Goal: Transaction & Acquisition: Purchase product/service

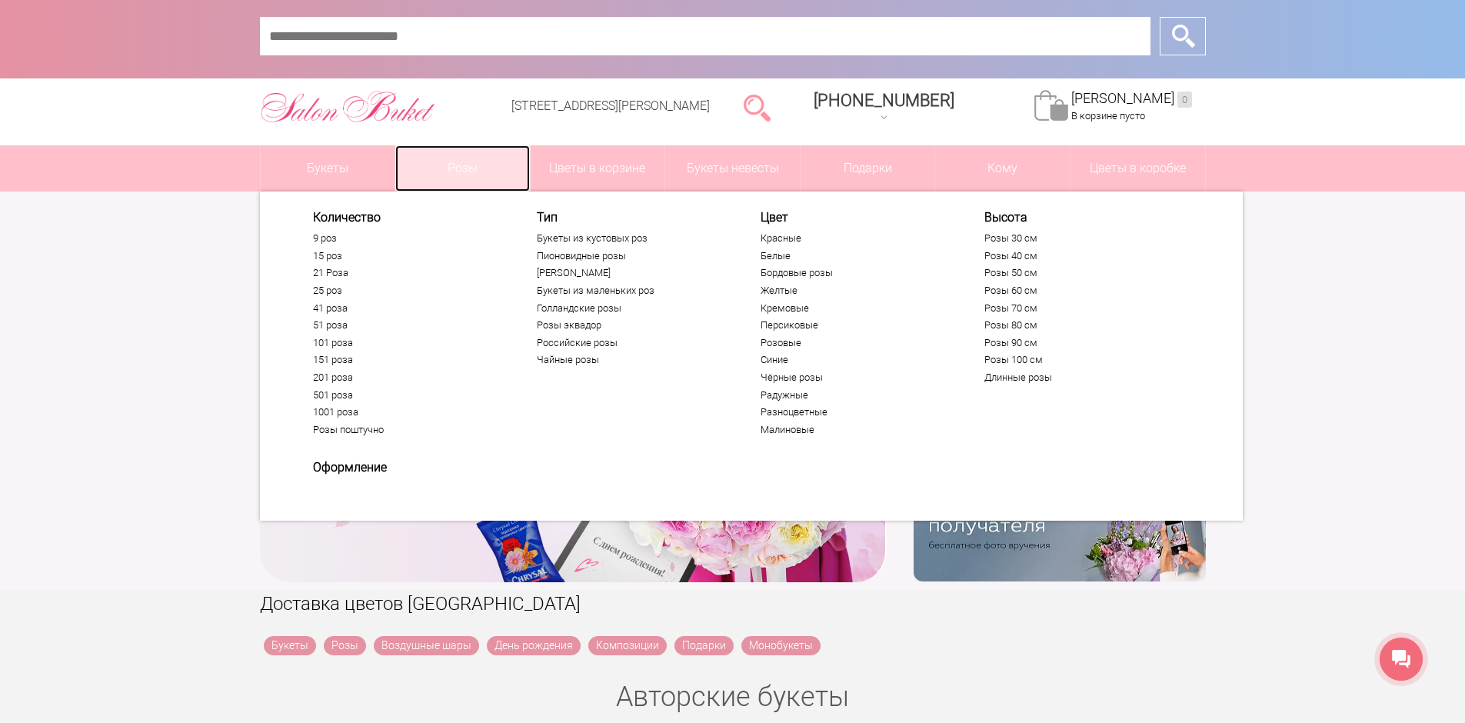
click at [474, 159] on link "Розы" at bounding box center [462, 168] width 135 height 46
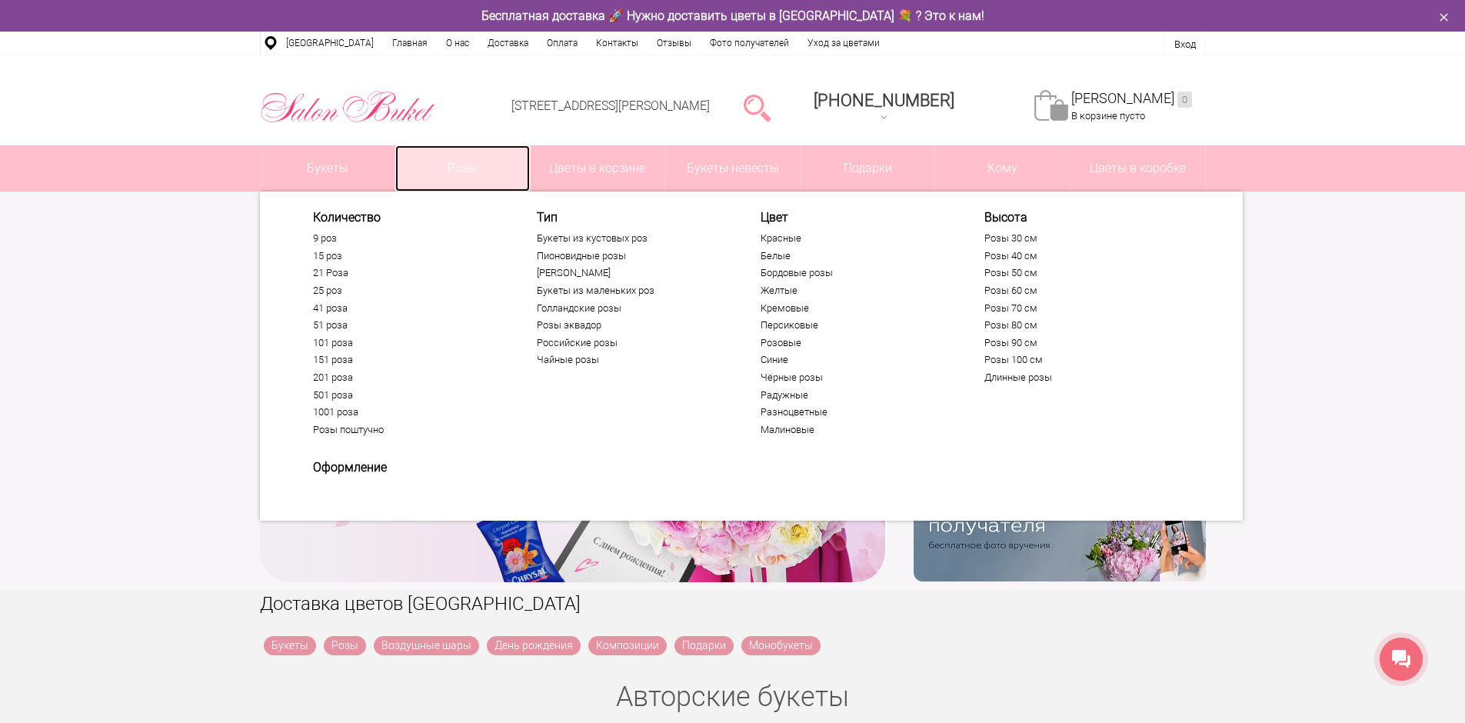
click at [467, 173] on link "Розы" at bounding box center [462, 168] width 135 height 46
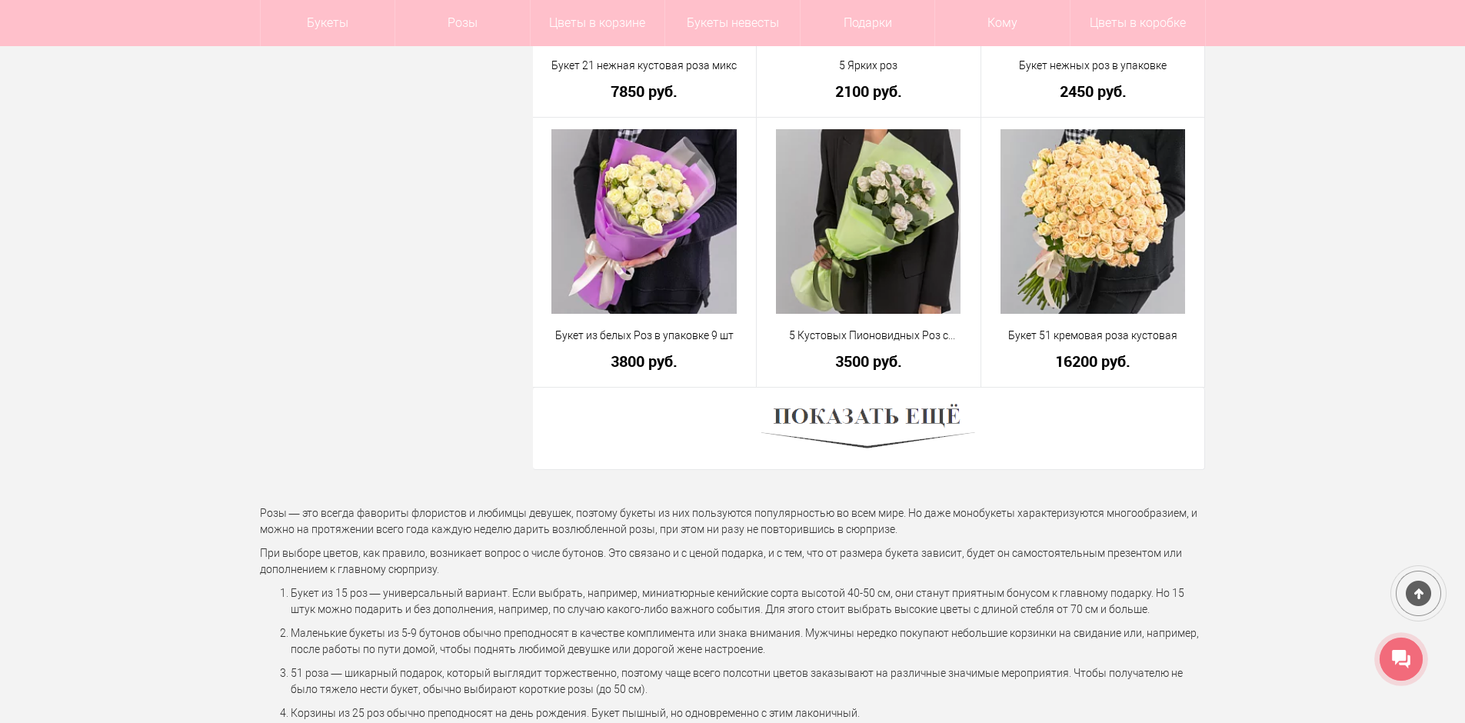
scroll to position [4229, 0]
click at [910, 421] on img at bounding box center [868, 427] width 214 height 58
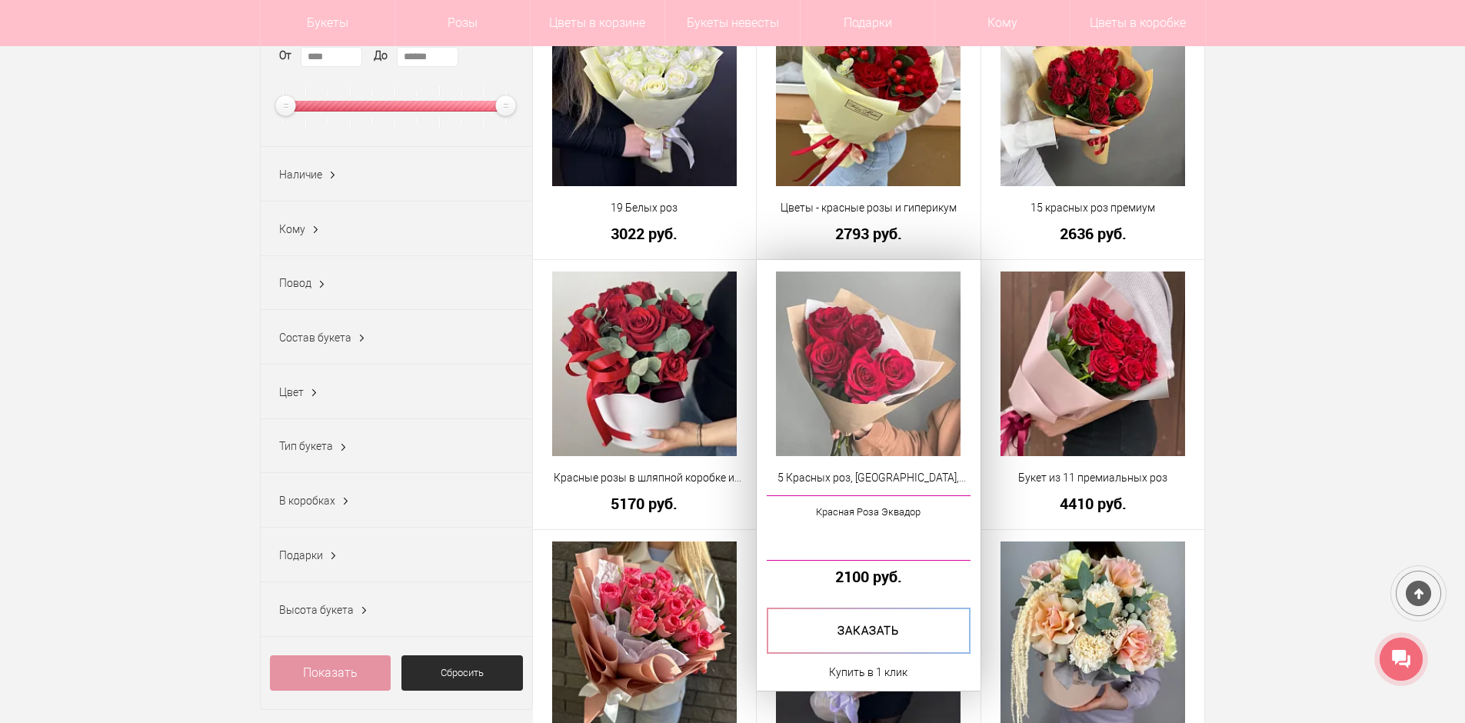
scroll to position [0, 0]
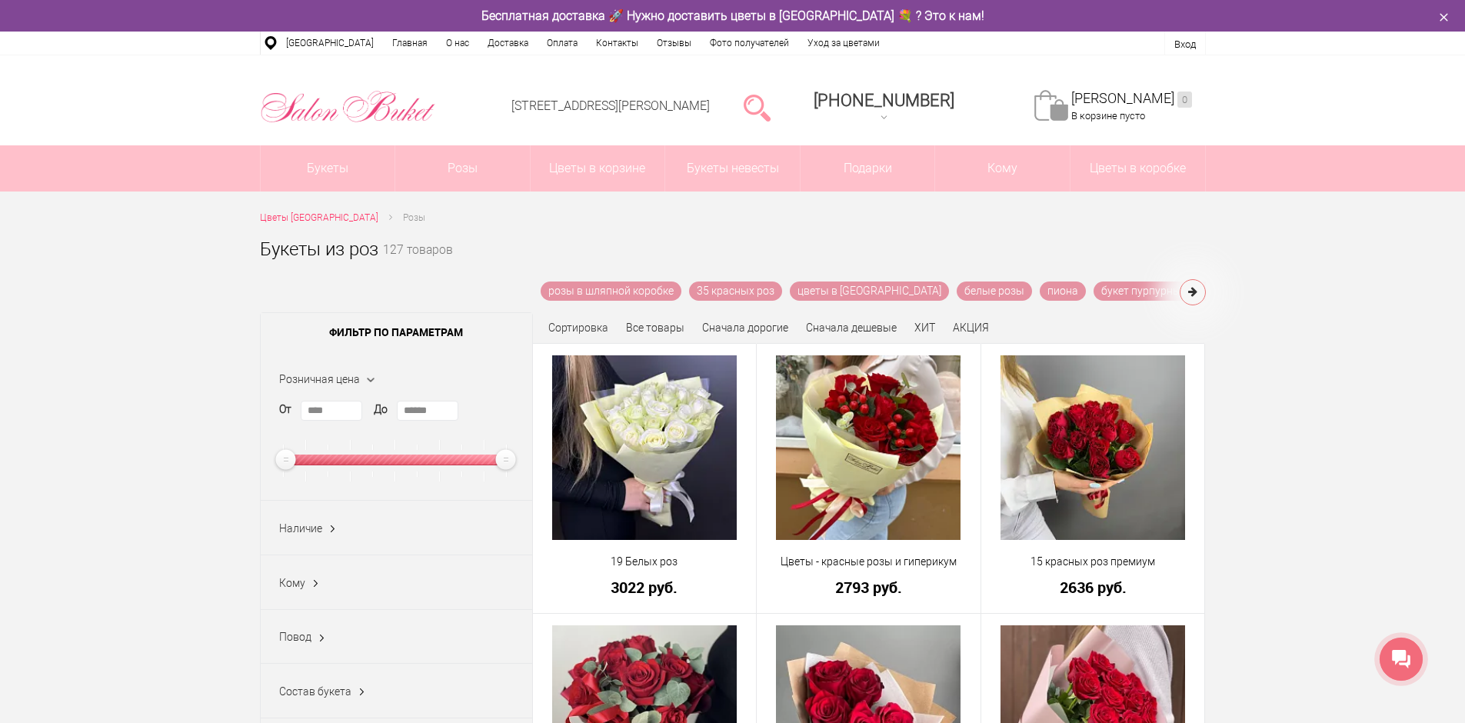
click at [759, 110] on li at bounding box center [757, 106] width 67 height 78
click at [765, 108] on div at bounding box center [756, 106] width 39 height 31
click at [770, 90] on li at bounding box center [757, 106] width 67 height 78
click at [770, 96] on link at bounding box center [757, 106] width 27 height 31
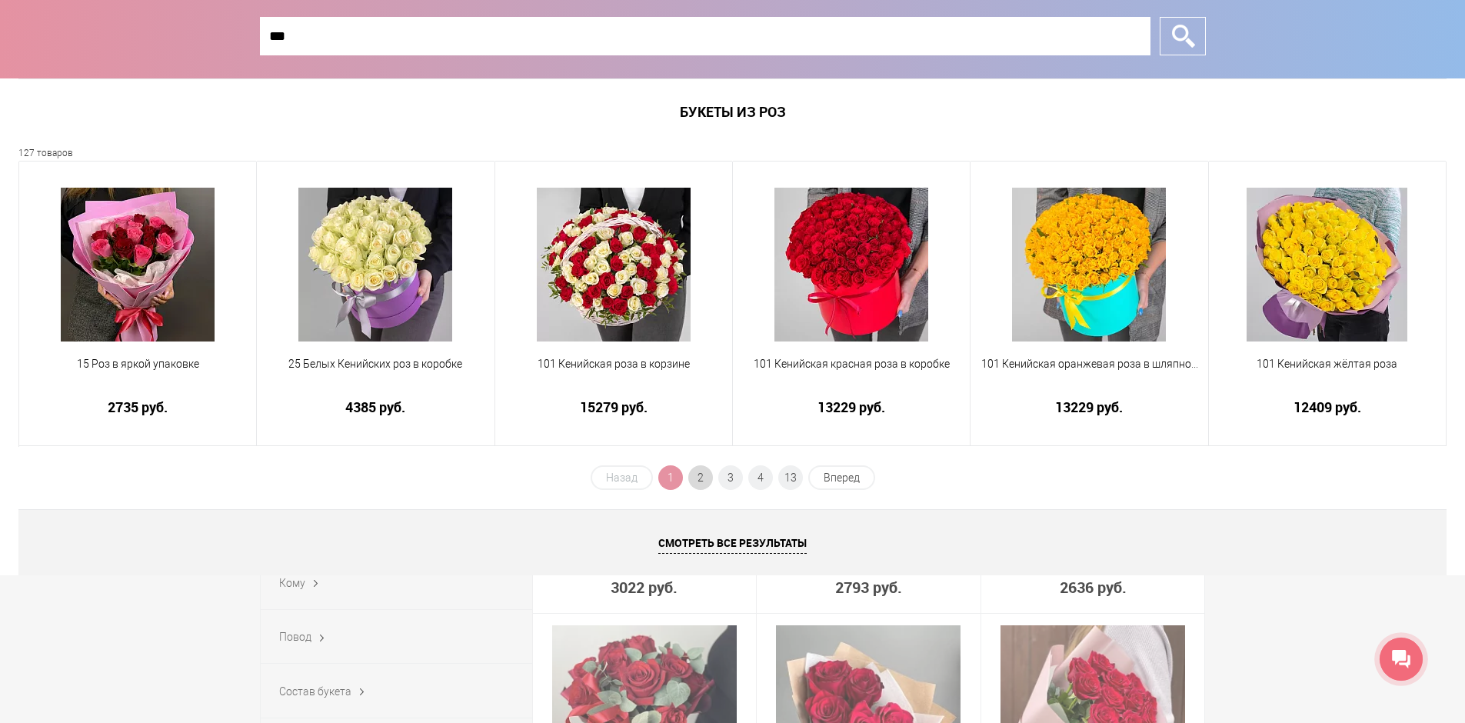
type input "***"
click at [706, 477] on span "2" at bounding box center [700, 477] width 25 height 25
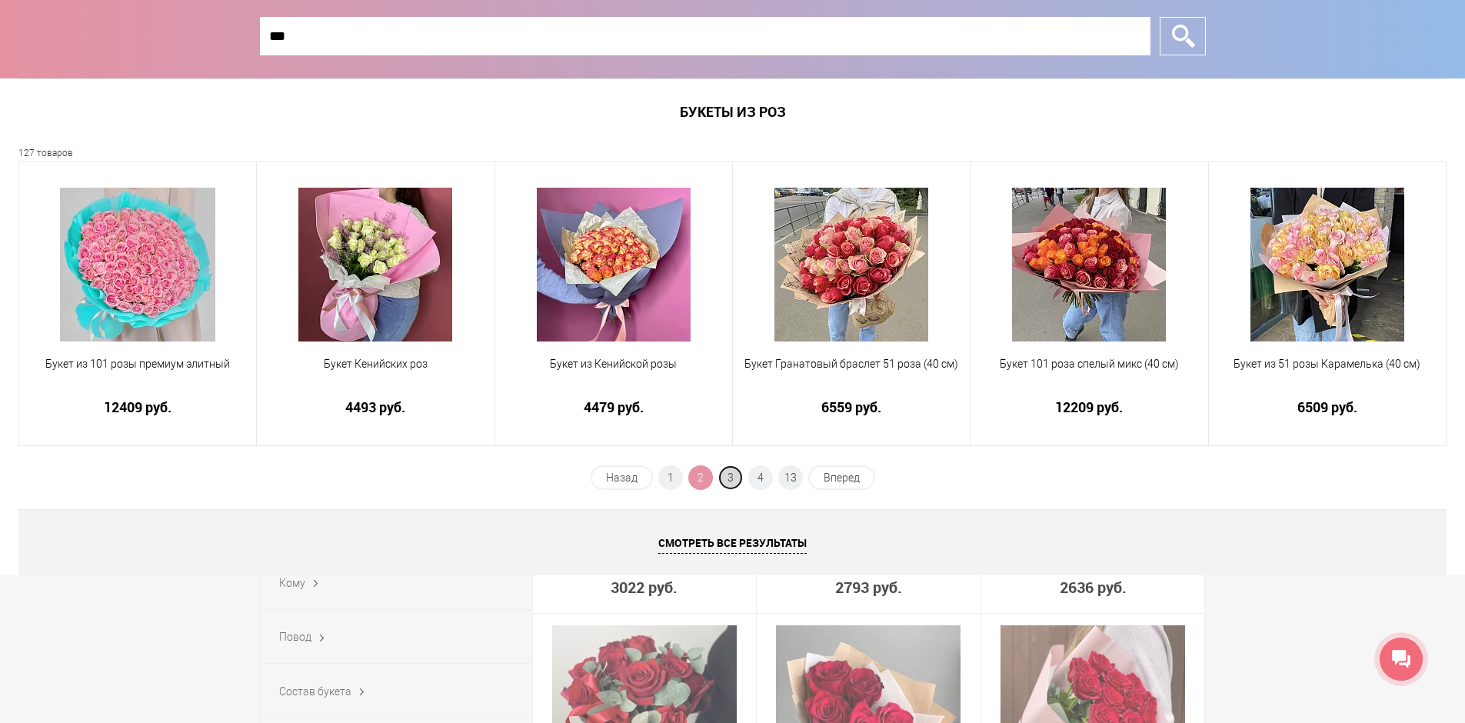
click at [720, 475] on span "3" at bounding box center [730, 477] width 25 height 25
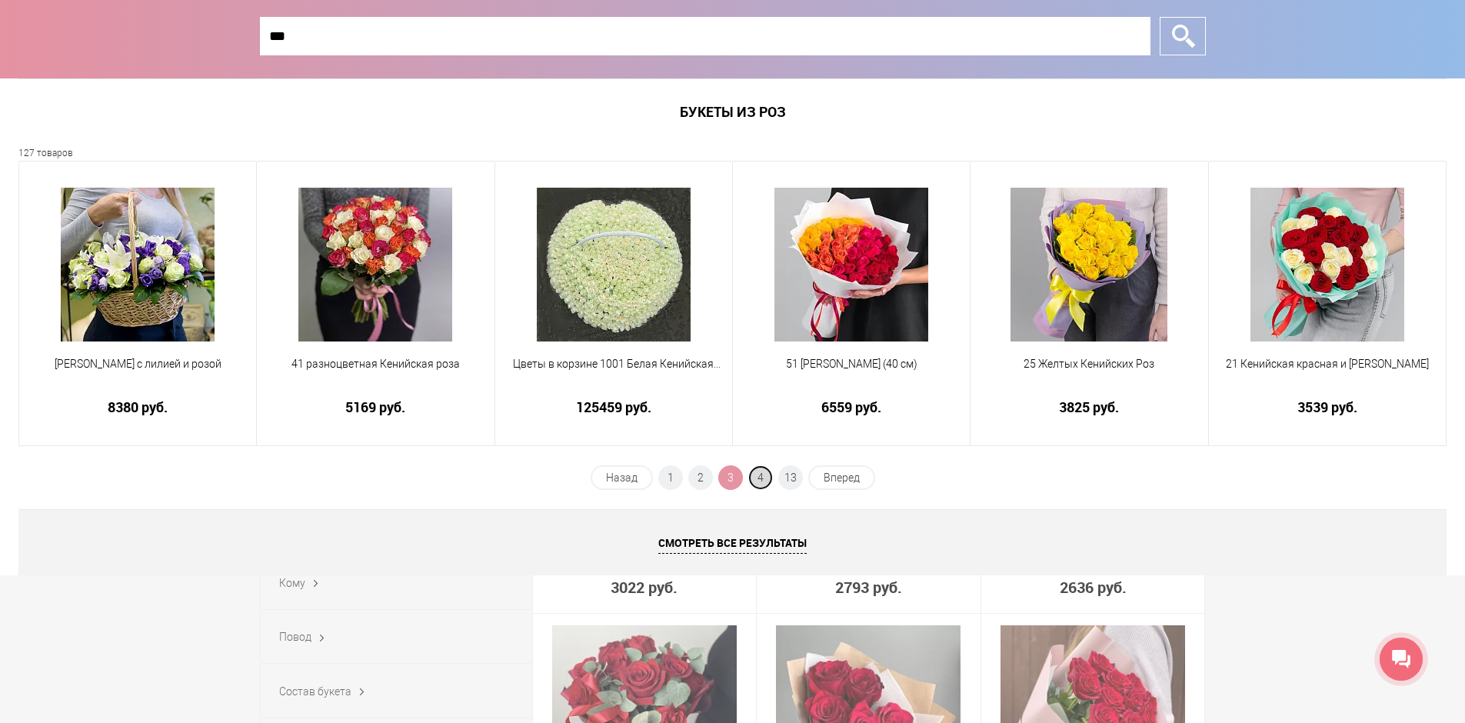
click at [761, 474] on span "4" at bounding box center [760, 477] width 25 height 25
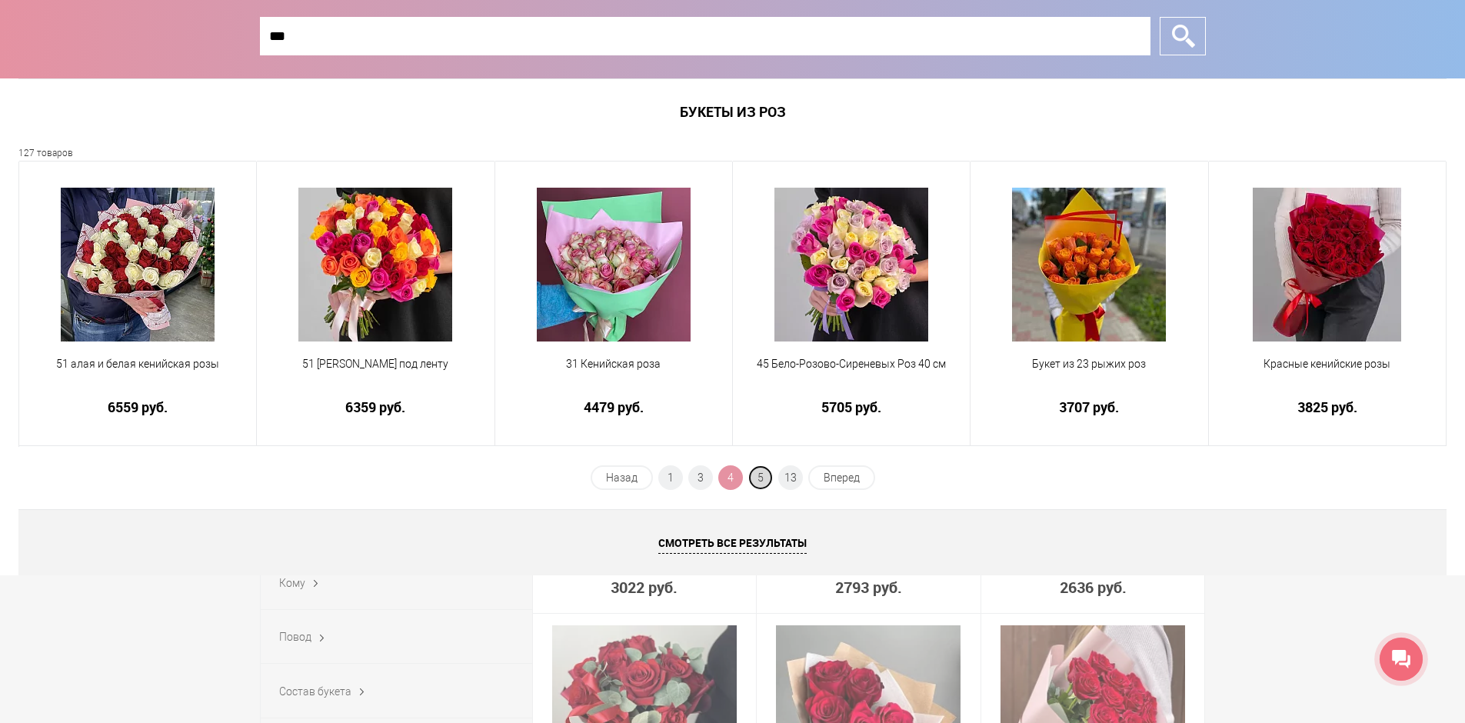
click at [754, 477] on span "5" at bounding box center [760, 477] width 25 height 25
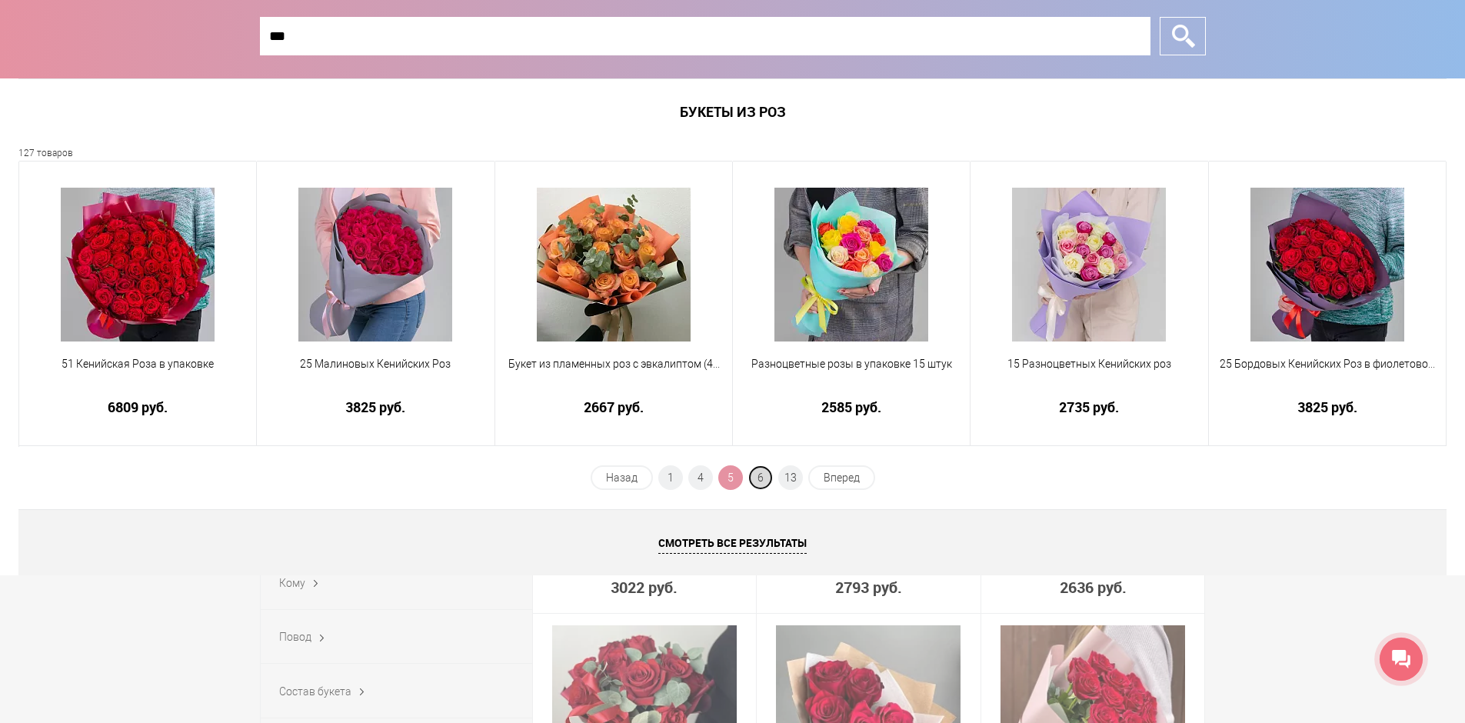
click at [769, 480] on span "6" at bounding box center [760, 477] width 25 height 25
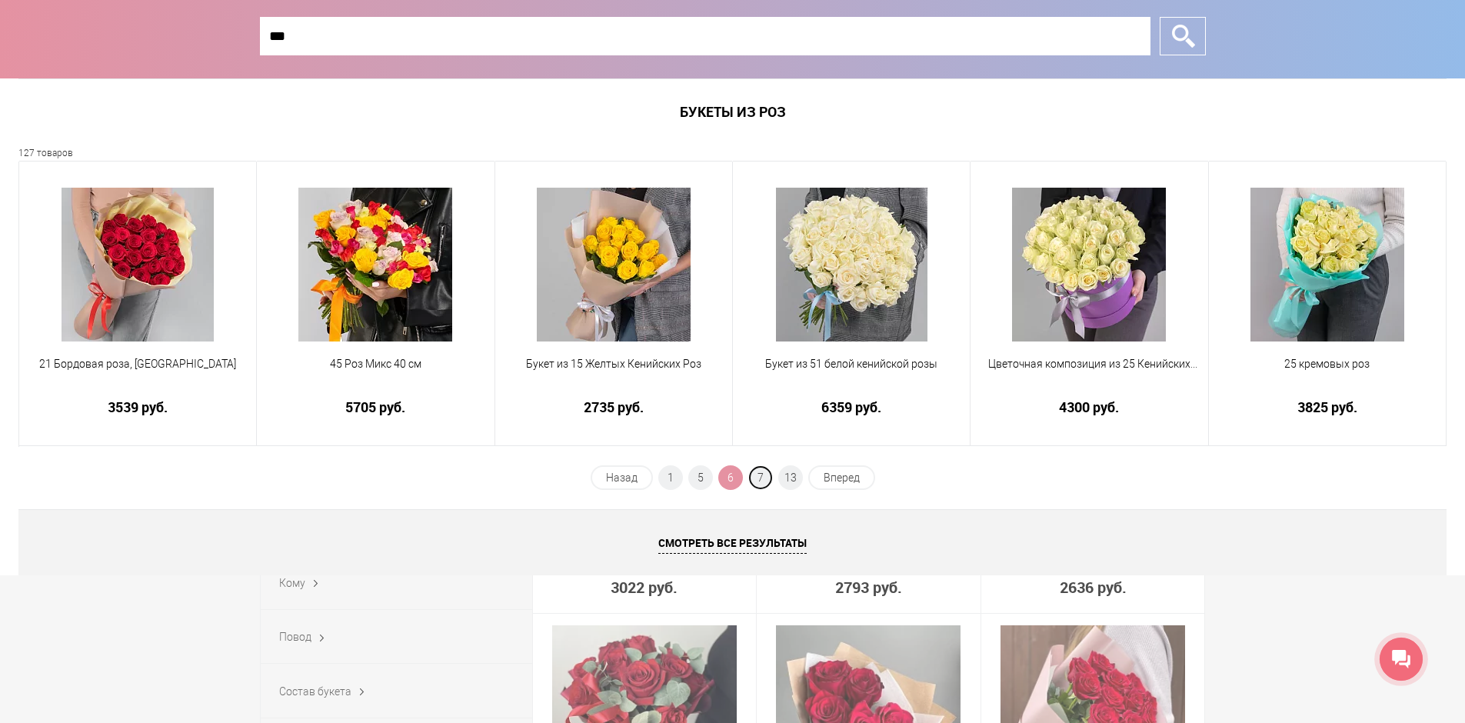
click at [769, 480] on span "7" at bounding box center [760, 477] width 25 height 25
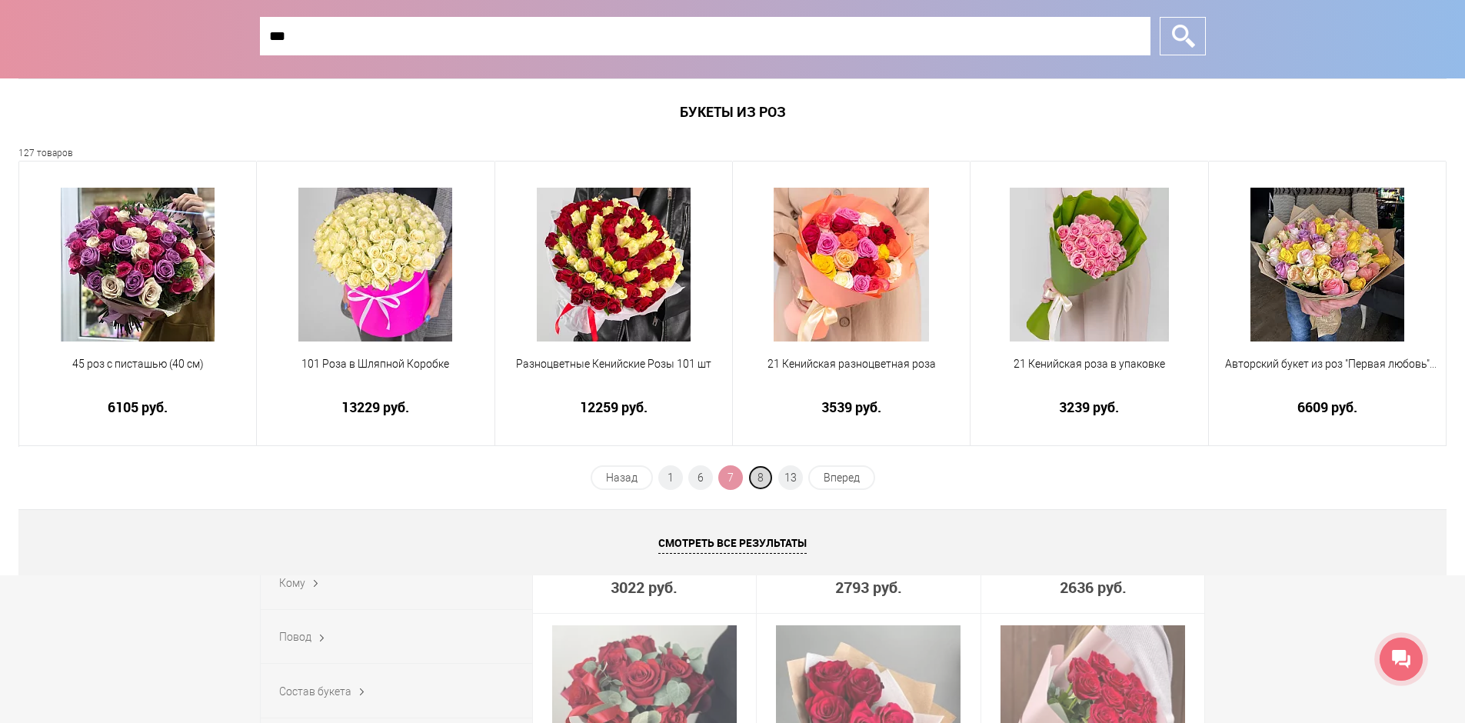
click at [765, 478] on span "8" at bounding box center [760, 477] width 25 height 25
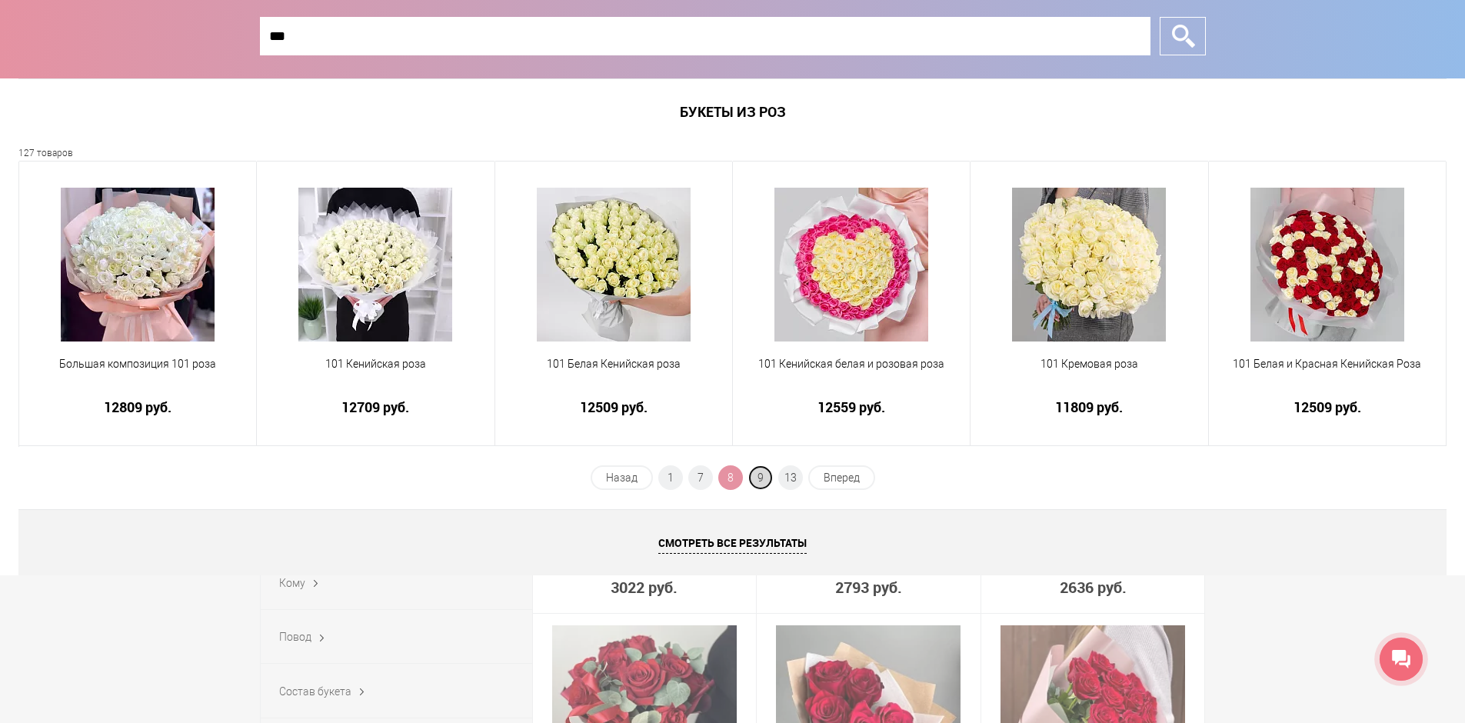
click at [765, 475] on span "9" at bounding box center [760, 477] width 25 height 25
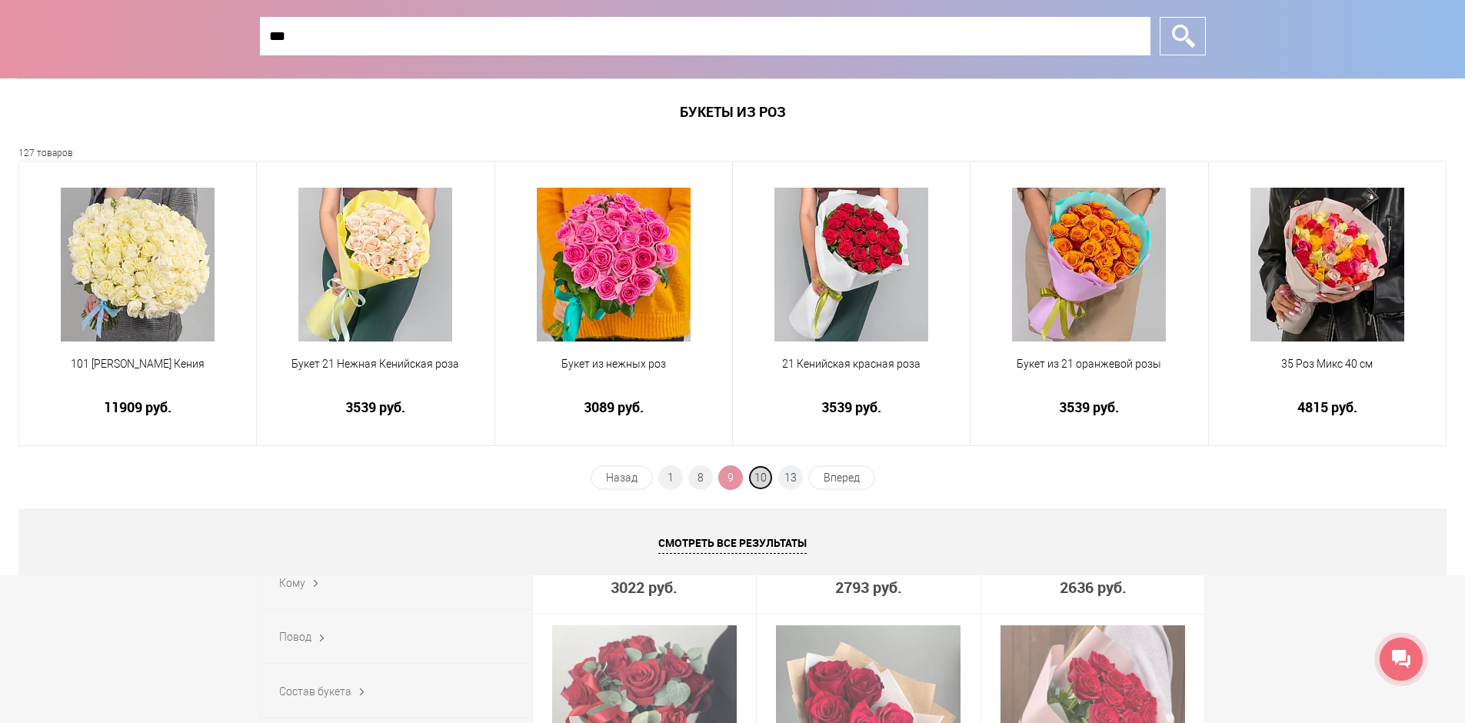
click at [766, 475] on span "10" at bounding box center [760, 477] width 25 height 25
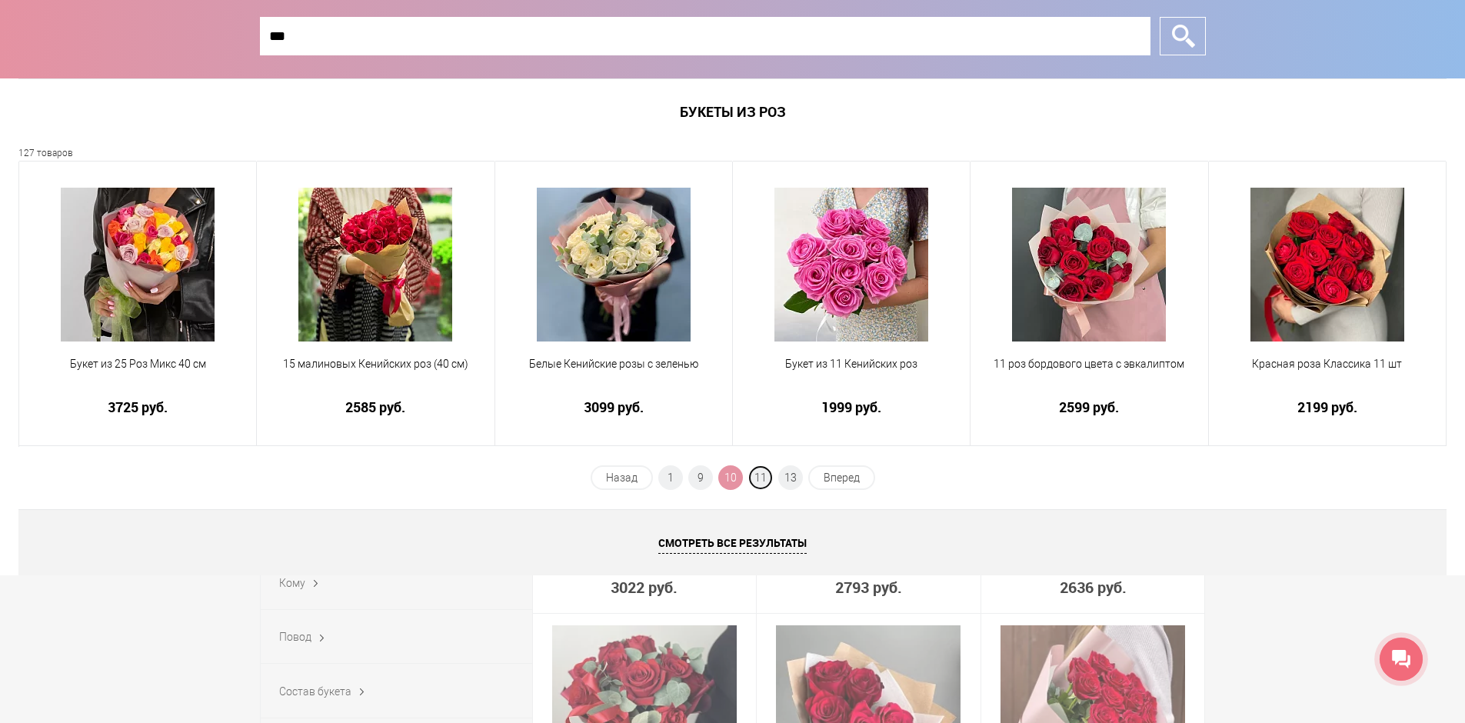
click at [766, 475] on span "11" at bounding box center [760, 477] width 25 height 25
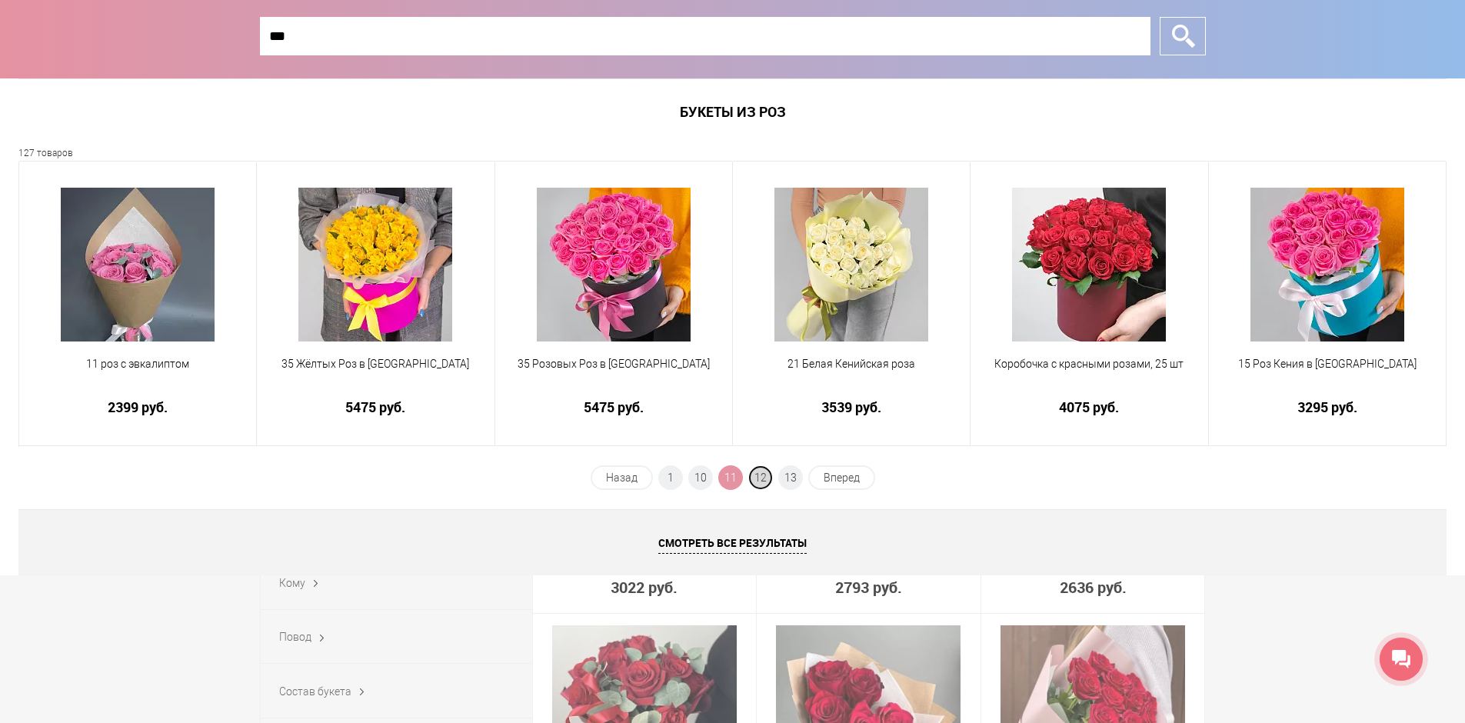
click at [766, 476] on span "12" at bounding box center [760, 477] width 25 height 25
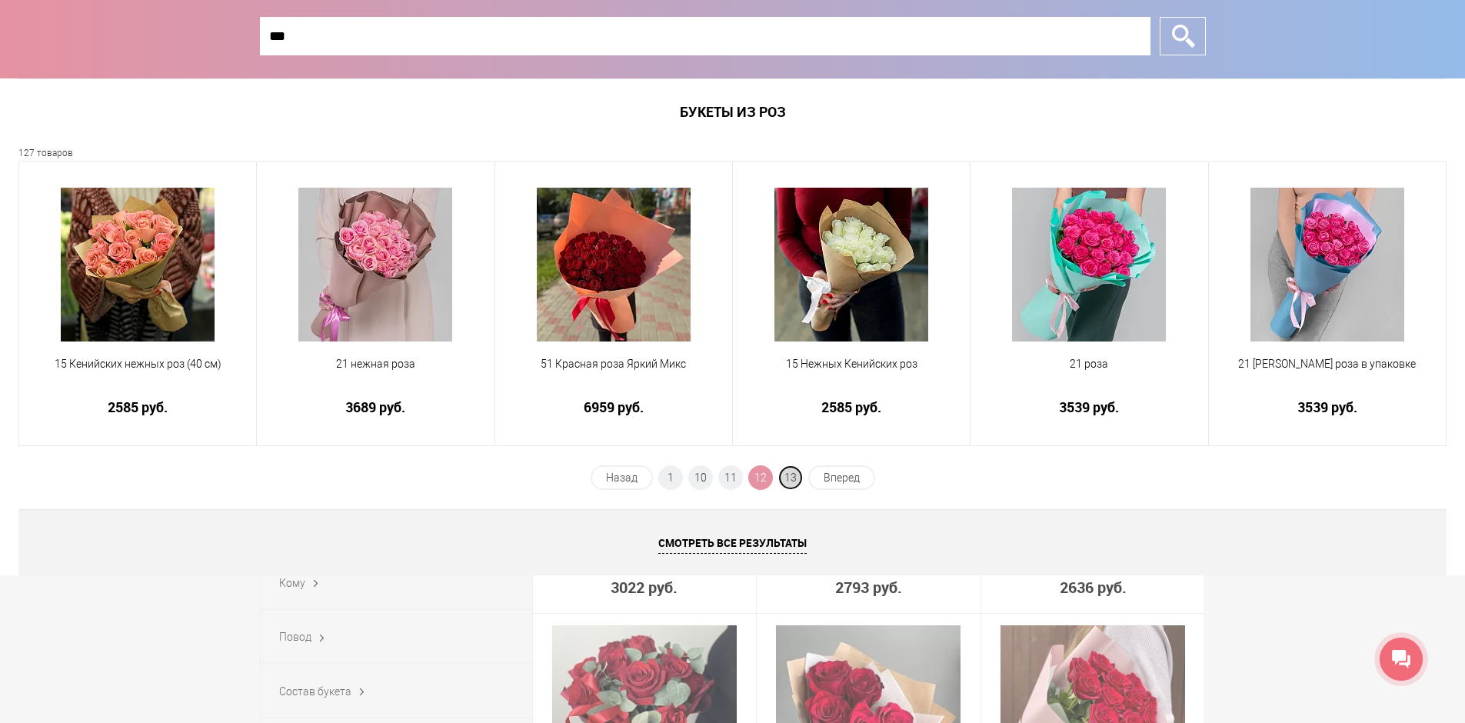
click at [789, 473] on span "13" at bounding box center [790, 477] width 25 height 25
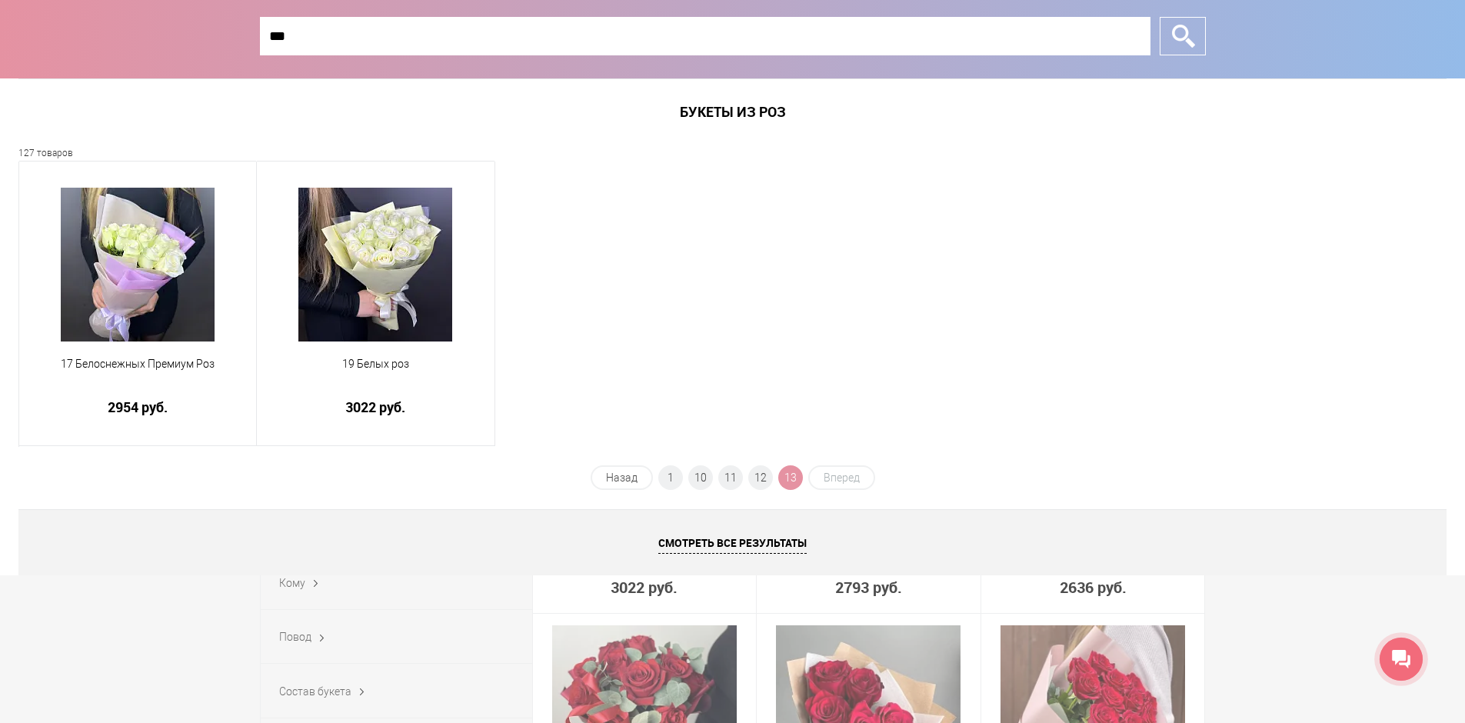
click at [313, 33] on input "***" at bounding box center [705, 36] width 890 height 38
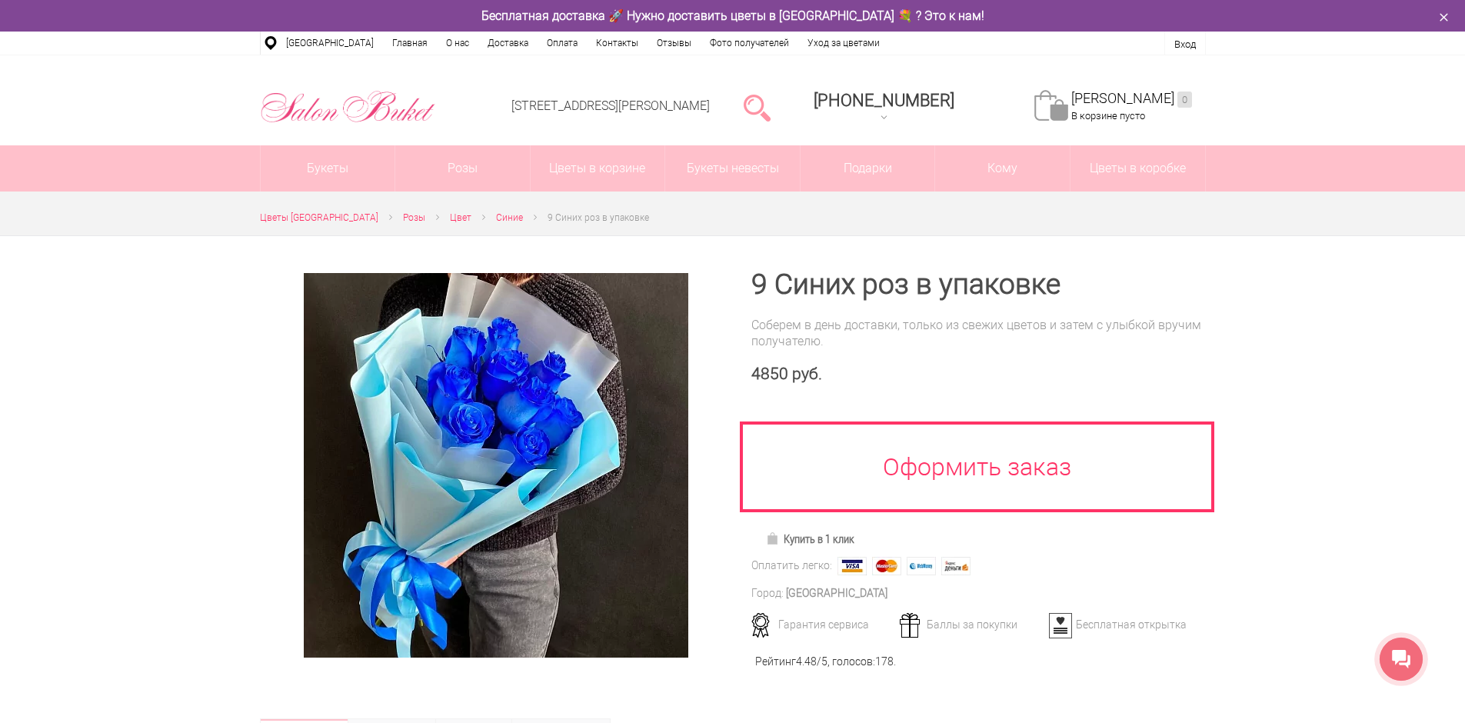
click at [1354, 360] on div at bounding box center [732, 600] width 1465 height 731
